Goal: Transaction & Acquisition: Purchase product/service

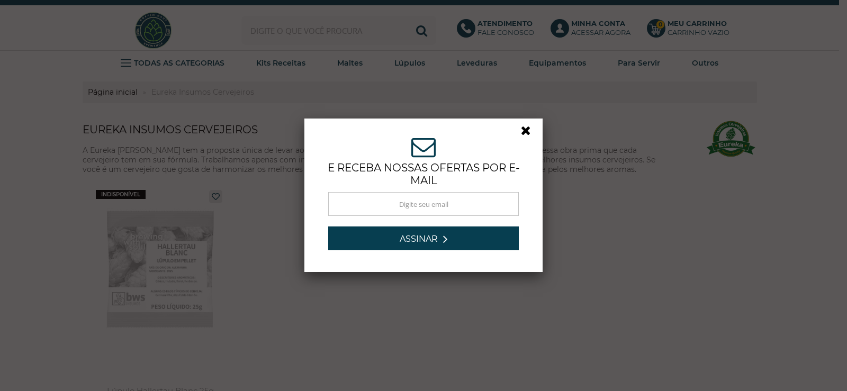
click at [523, 128] on link at bounding box center [530, 133] width 19 height 19
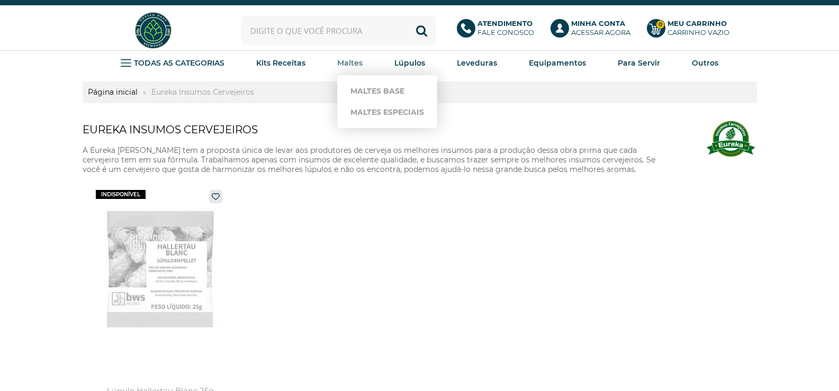
click at [353, 66] on strong "Maltes" at bounding box center [349, 63] width 25 height 10
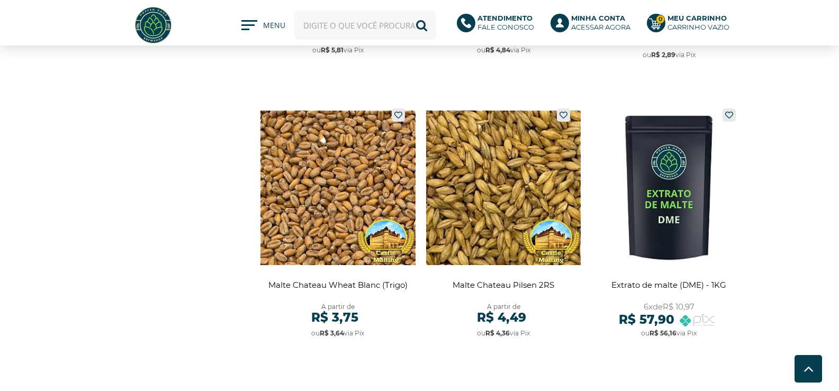
scroll to position [2011, 0]
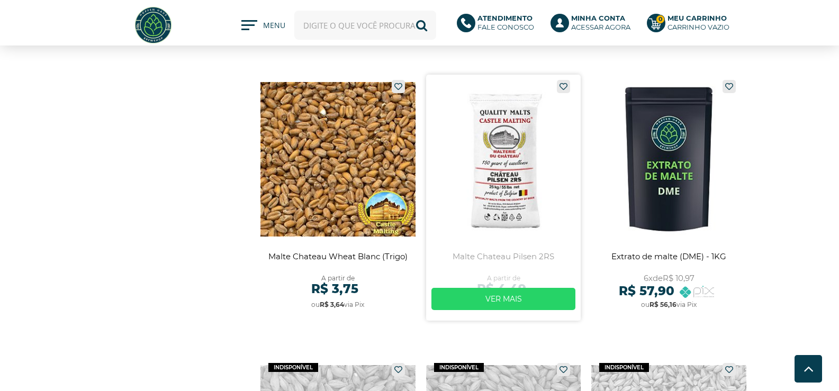
click at [508, 198] on link at bounding box center [503, 198] width 155 height 246
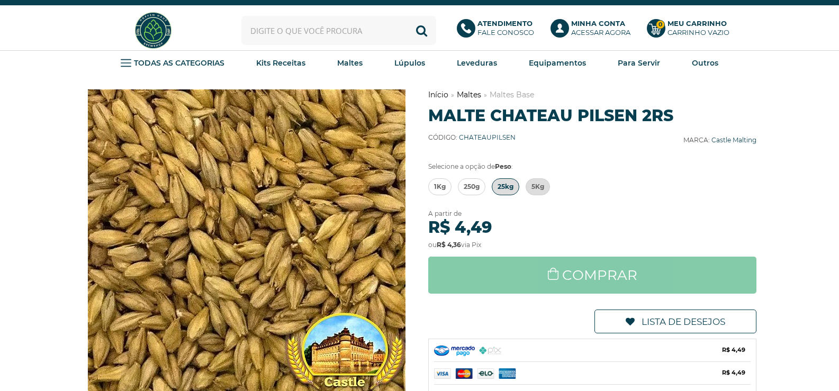
click at [506, 187] on span "25kg" at bounding box center [505, 187] width 16 height 16
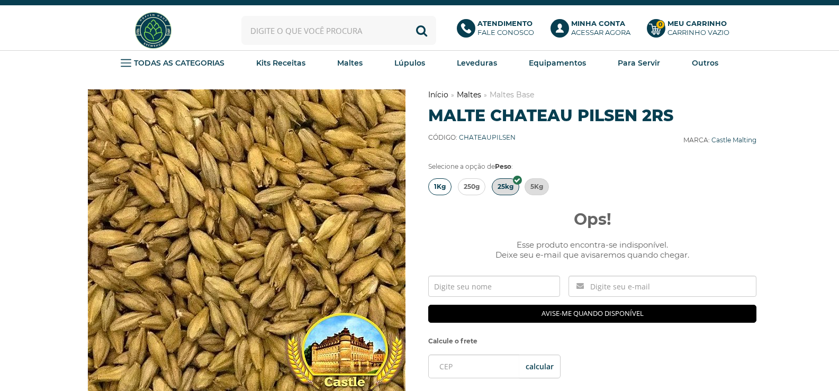
click at [443, 187] on span "1Kg" at bounding box center [440, 187] width 12 height 16
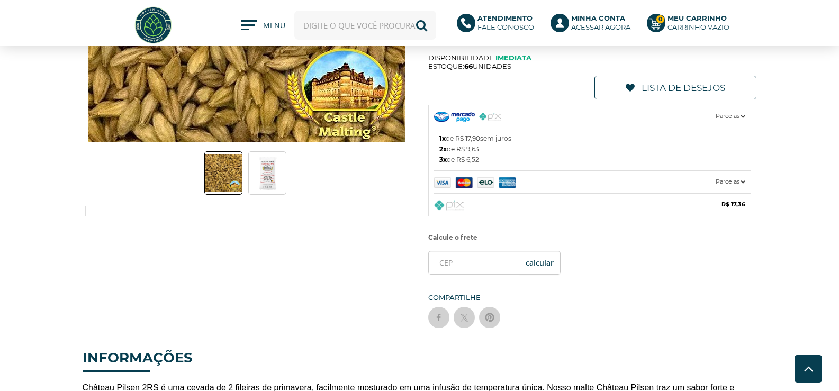
scroll to position [212, 0]
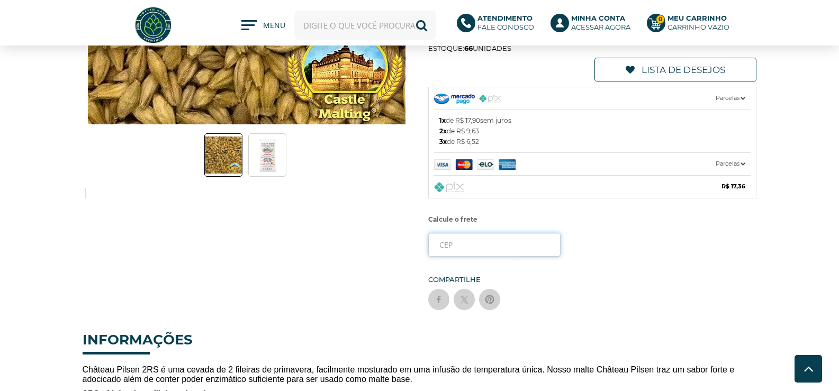
click at [472, 247] on input "tel" at bounding box center [494, 245] width 132 height 24
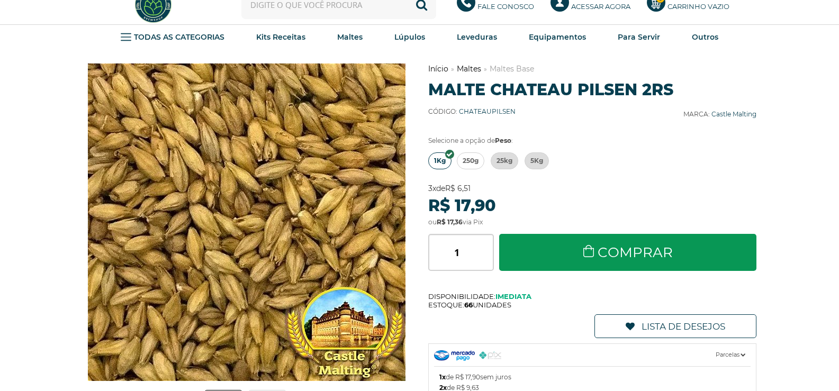
scroll to position [0, 0]
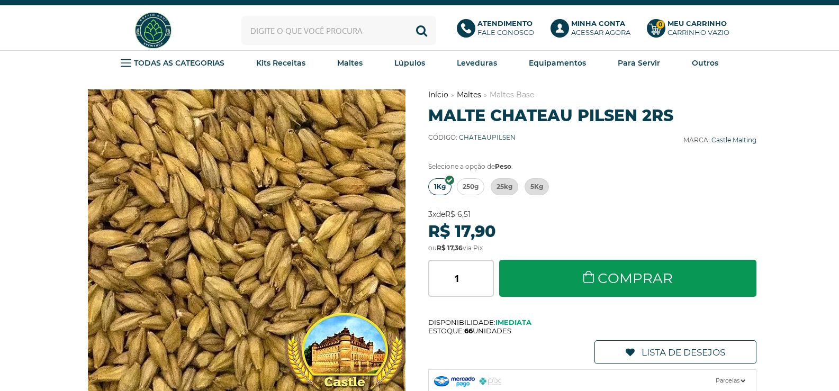
type input "45652-057"
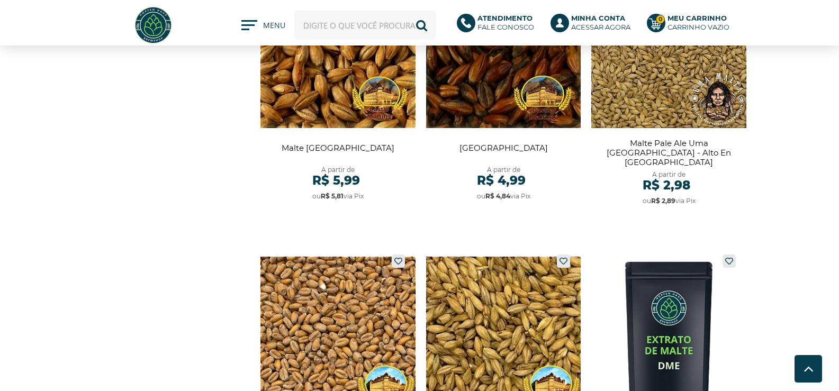
scroll to position [1852, 0]
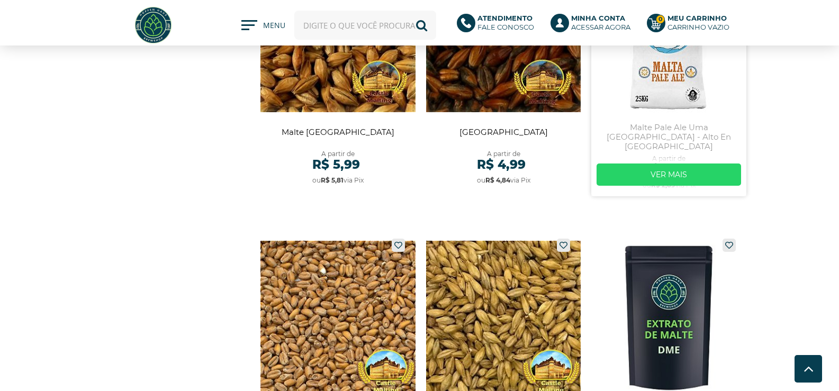
click at [727, 99] on link at bounding box center [668, 73] width 155 height 246
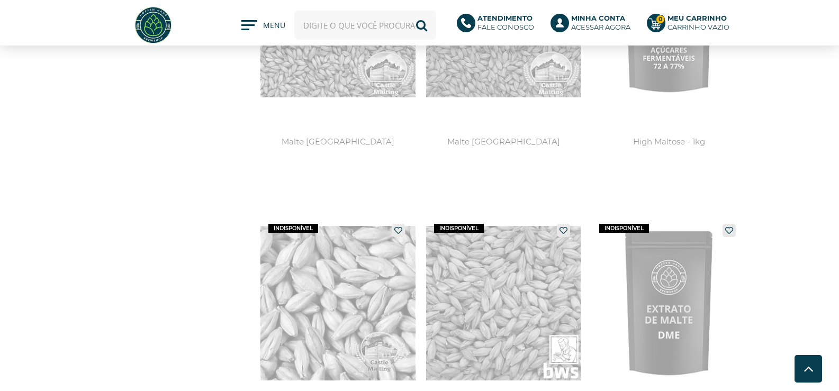
scroll to position [2698, 0]
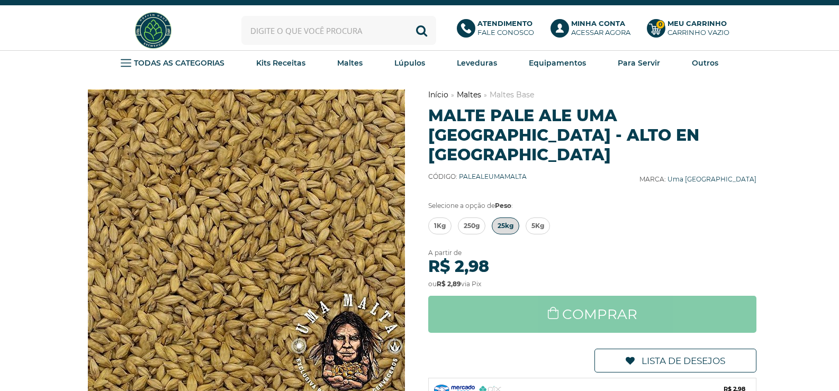
click at [505, 218] on span "25kg" at bounding box center [505, 226] width 16 height 16
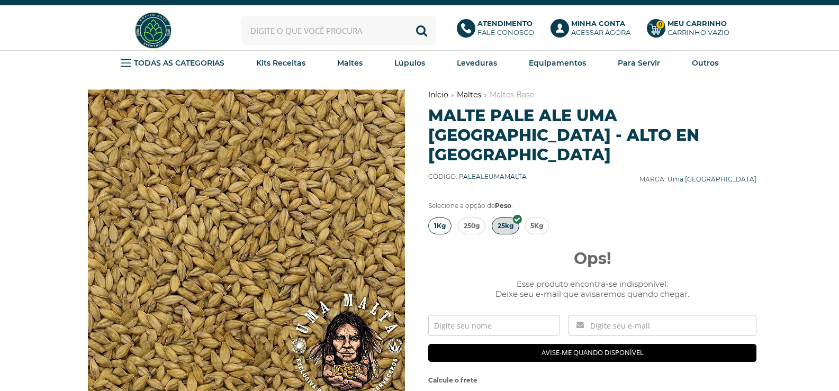
click at [438, 218] on span "1Kg" at bounding box center [440, 226] width 12 height 16
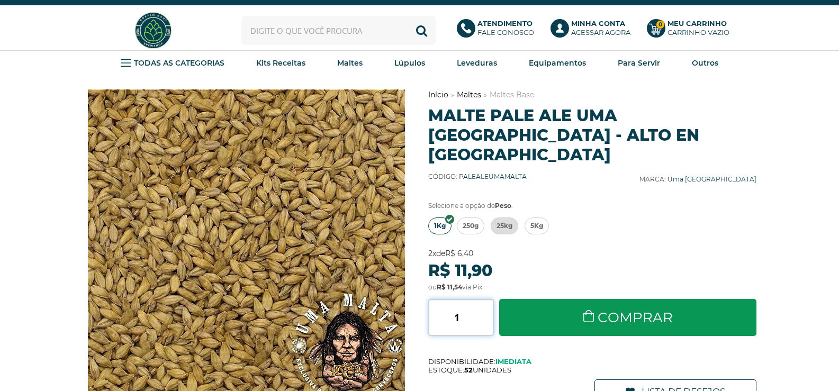
drag, startPoint x: 475, startPoint y: 300, endPoint x: 451, endPoint y: 295, distance: 23.8
click at [451, 299] on input "1" at bounding box center [461, 317] width 66 height 37
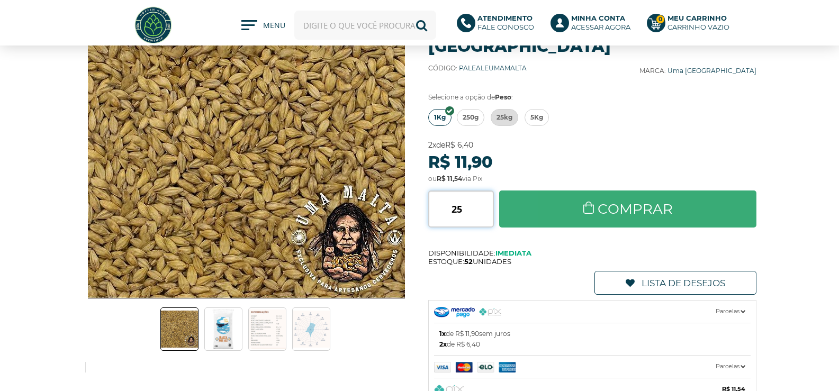
scroll to position [53, 0]
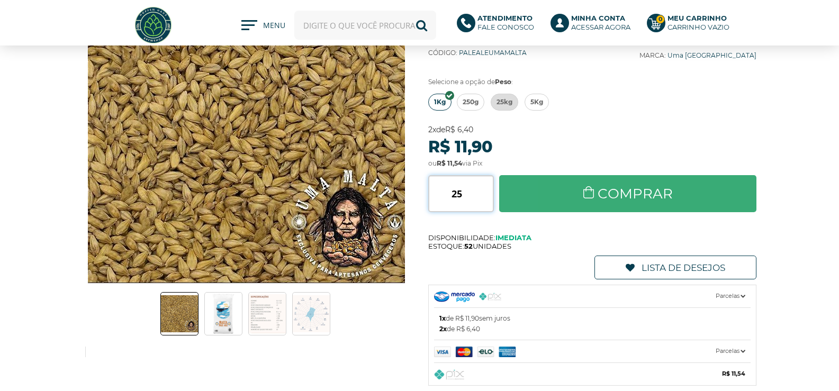
type input "25"
click at [622, 175] on link "Comprar" at bounding box center [628, 193] width 258 height 37
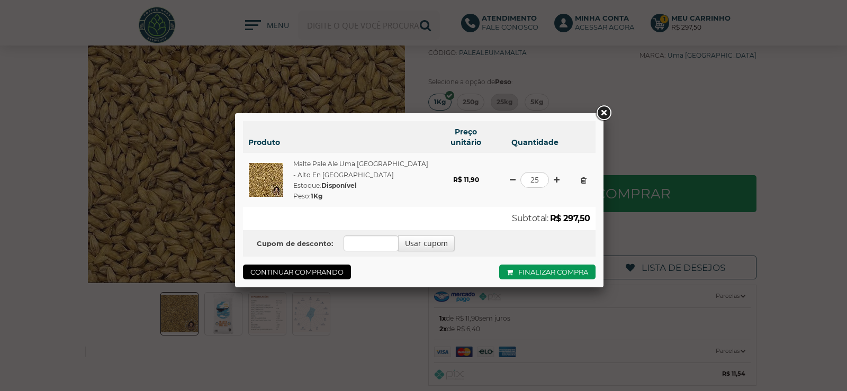
click at [605, 113] on link at bounding box center [603, 113] width 19 height 19
